Goal: Task Accomplishment & Management: Use online tool/utility

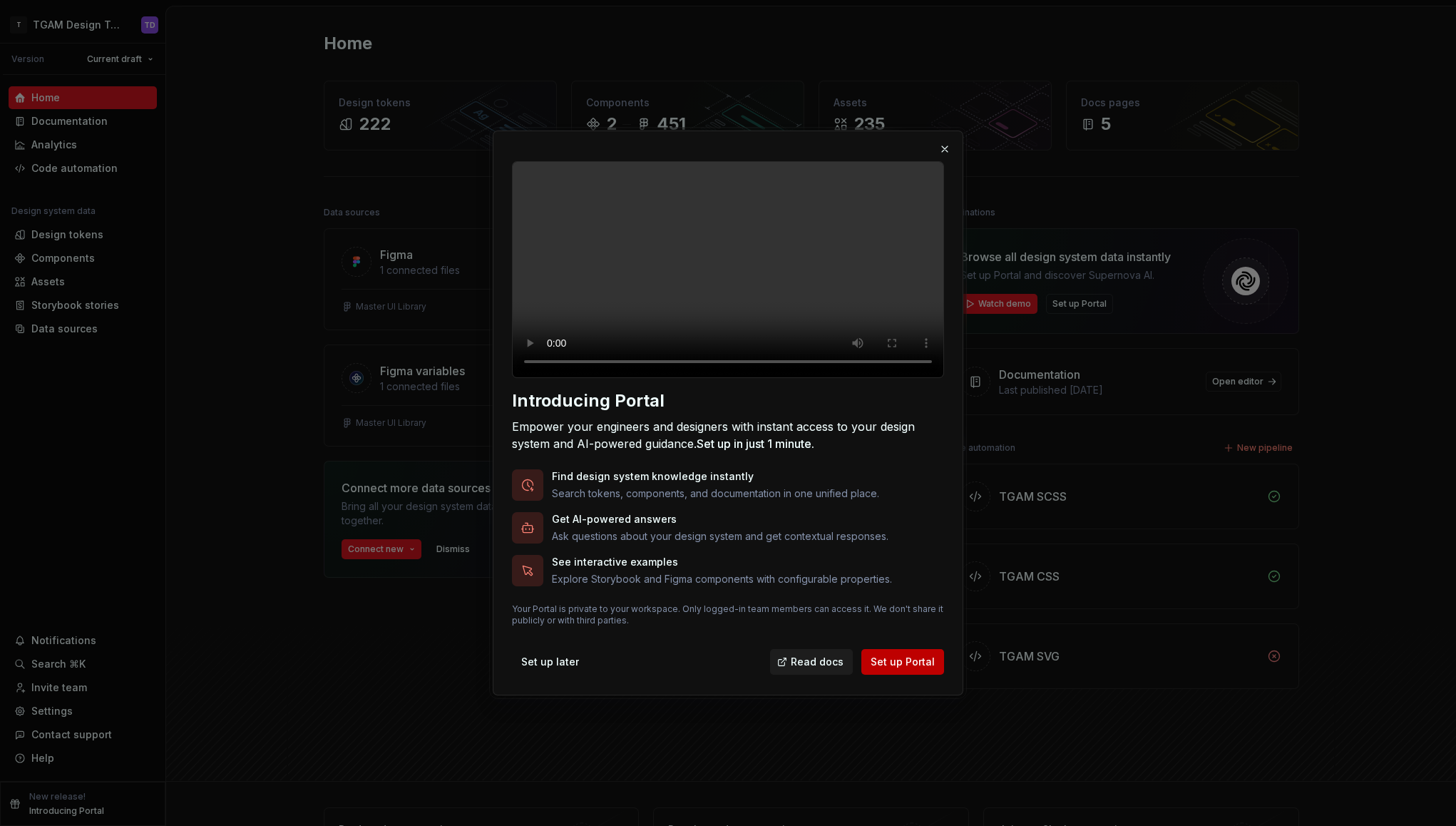
click at [906, 669] on span "Set up Portal" at bounding box center [903, 662] width 64 height 14
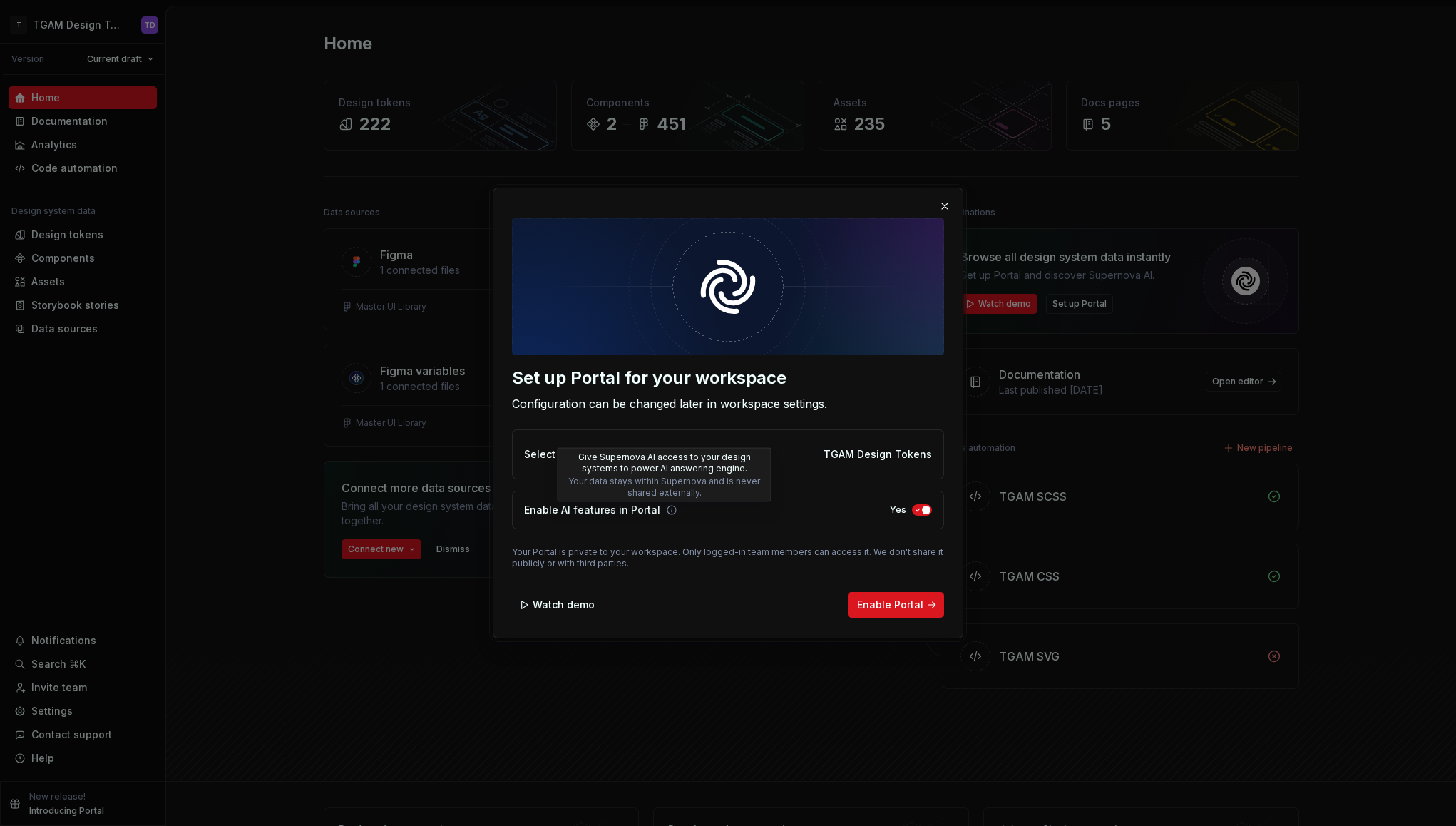
click at [667, 511] on icon at bounding box center [671, 510] width 9 height 9
click at [897, 604] on span "Enable Portal" at bounding box center [890, 605] width 66 height 14
click at [897, 604] on div "Enable Portal" at bounding box center [896, 605] width 96 height 26
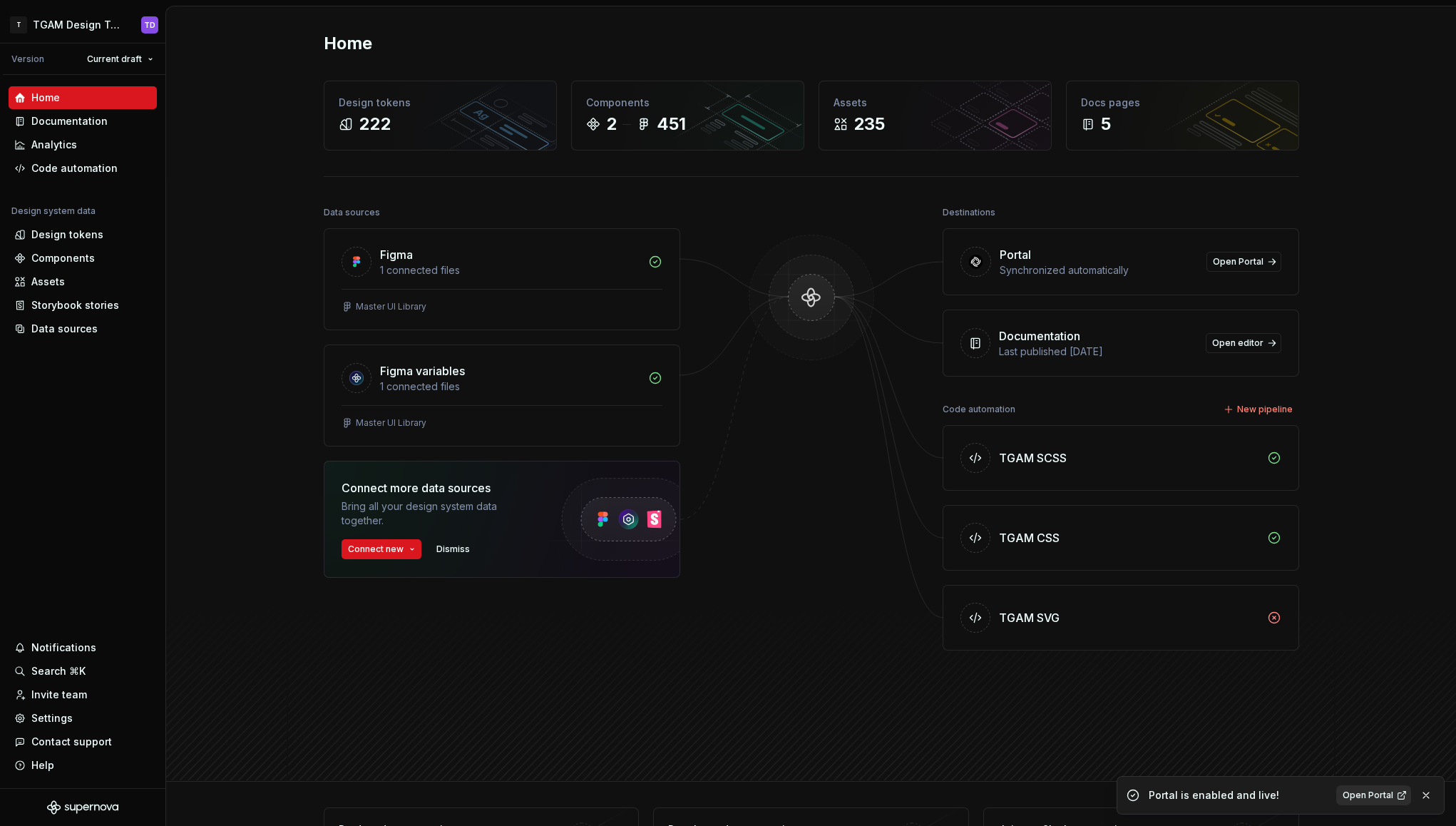
click at [1374, 792] on span "Open Portal" at bounding box center [1367, 795] width 51 height 11
